Goal: Task Accomplishment & Management: Use online tool/utility

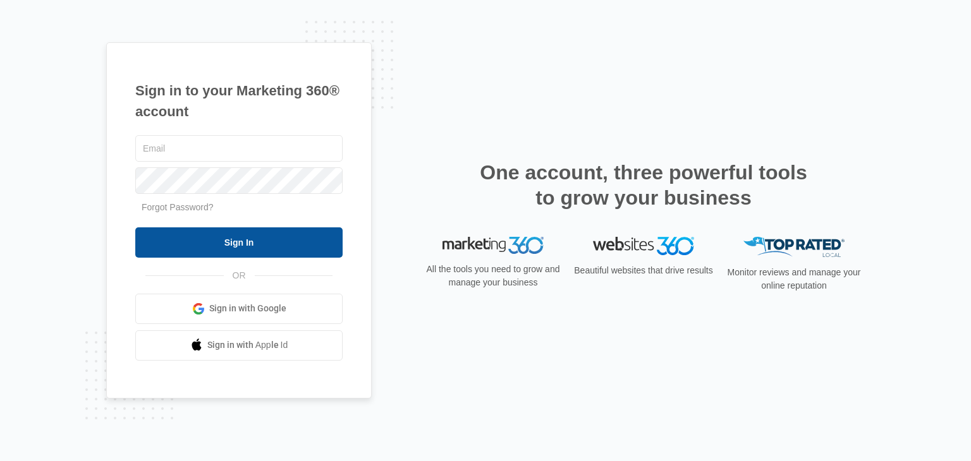
type input "precisionoptics@telus.net"
click at [255, 239] on input "Sign In" at bounding box center [238, 242] width 207 height 30
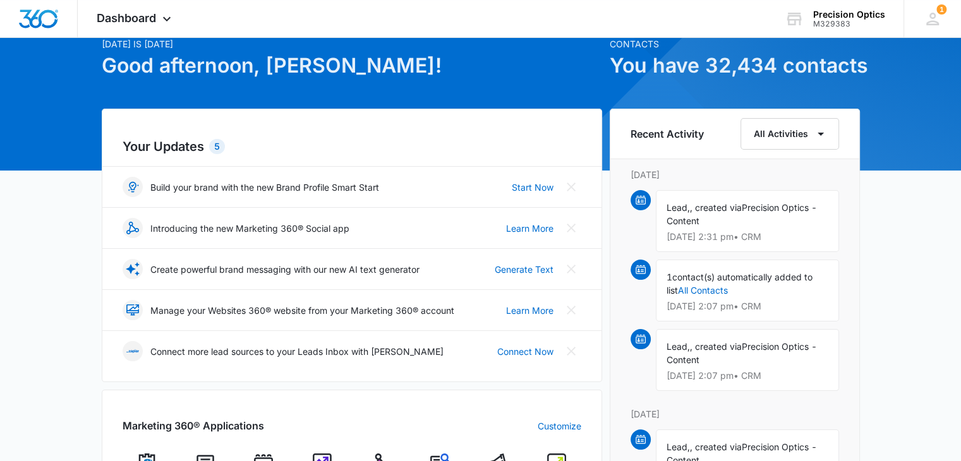
scroll to position [253, 0]
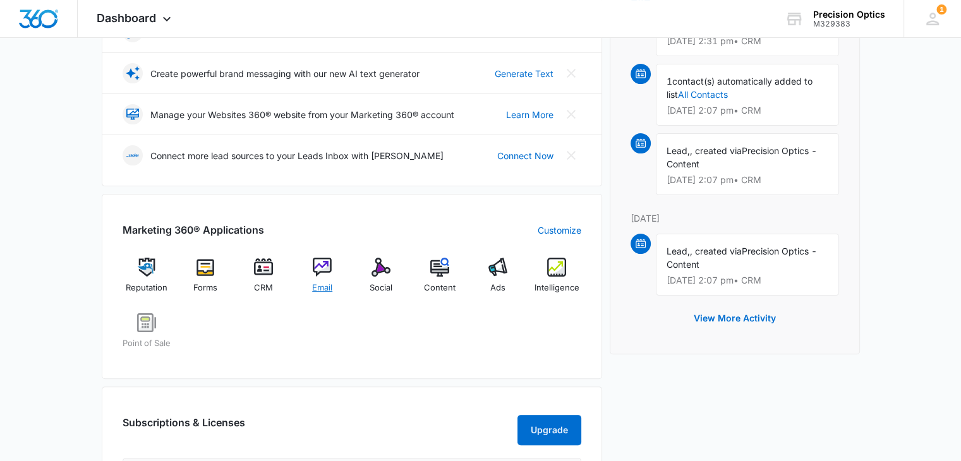
click at [314, 282] on span "Email" at bounding box center [322, 288] width 20 height 13
